Goal: Browse casually: Explore the website without a specific task or goal

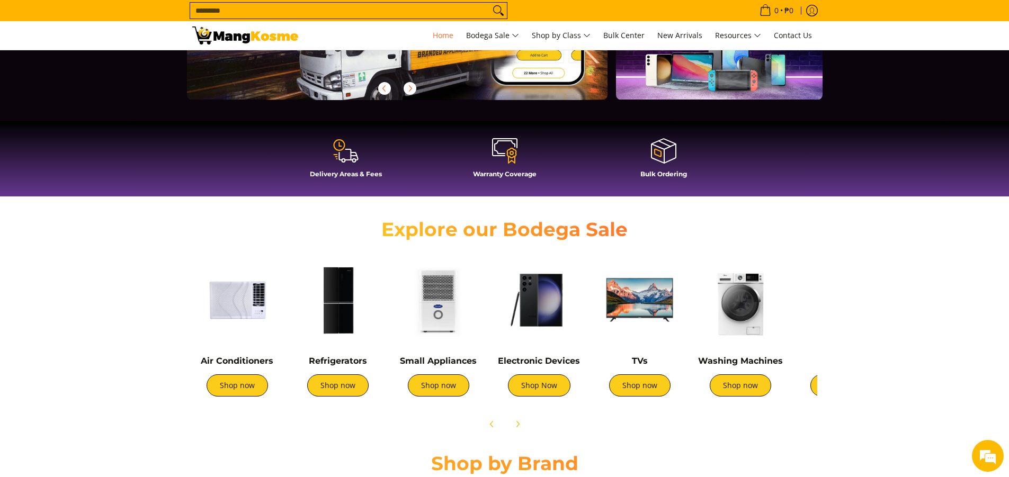
scroll to position [212, 0]
click at [649, 391] on link "Shop now" at bounding box center [639, 385] width 61 height 22
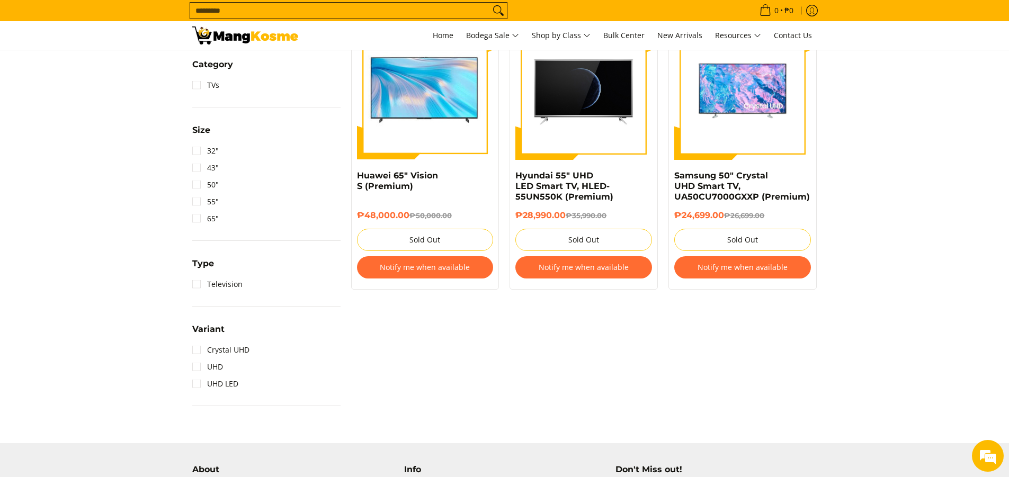
scroll to position [371, 0]
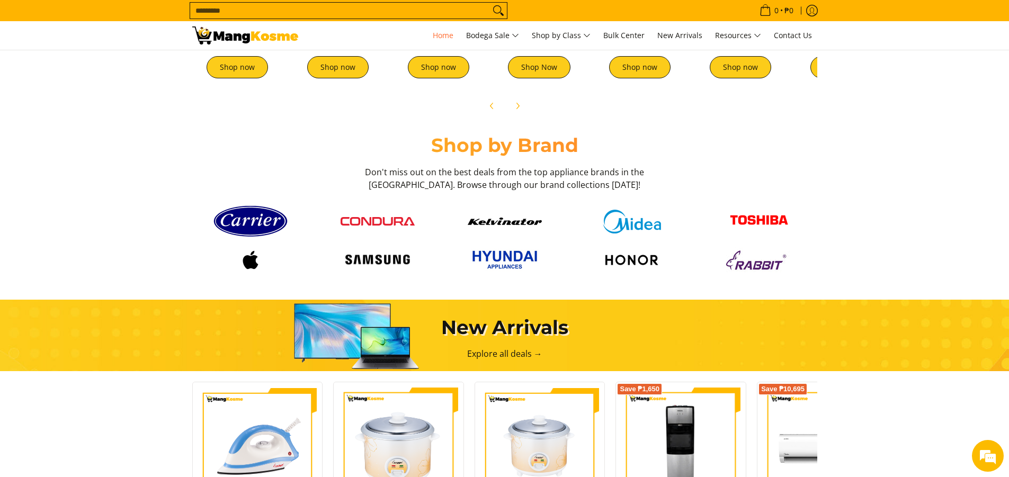
scroll to position [0, 421]
click at [372, 265] on img at bounding box center [378, 260] width 74 height 20
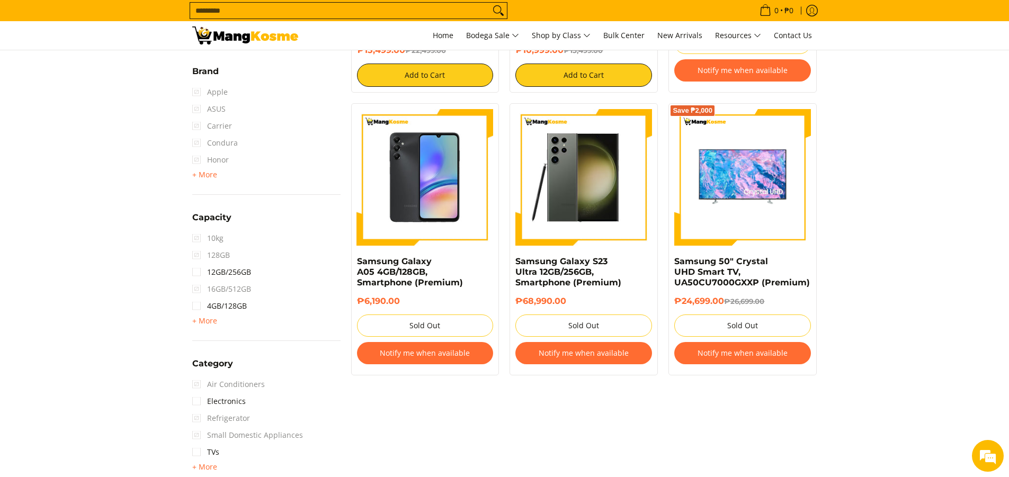
scroll to position [424, 0]
